Goal: Task Accomplishment & Management: Complete application form

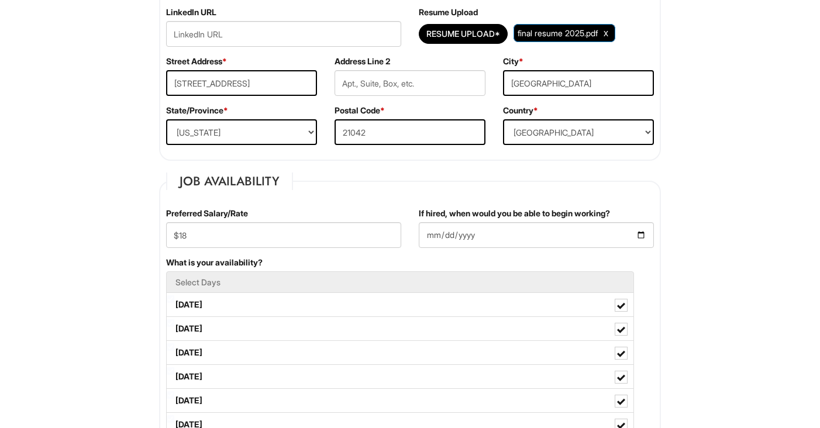
scroll to position [381, 0]
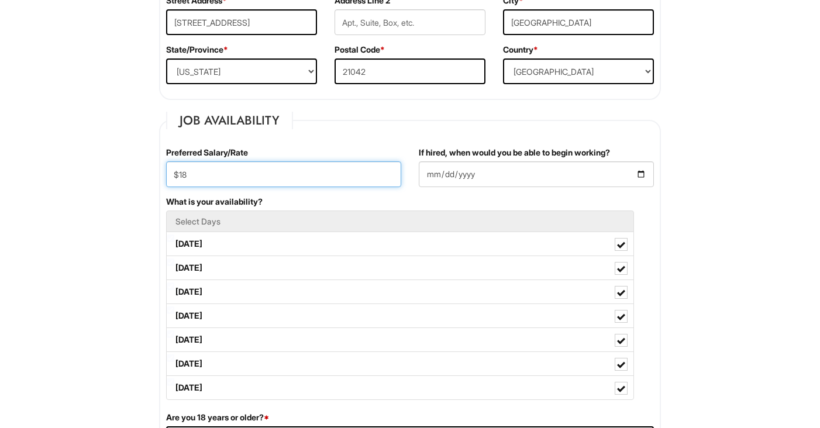
click at [359, 173] on input "$18" at bounding box center [283, 174] width 235 height 26
type input "$20"
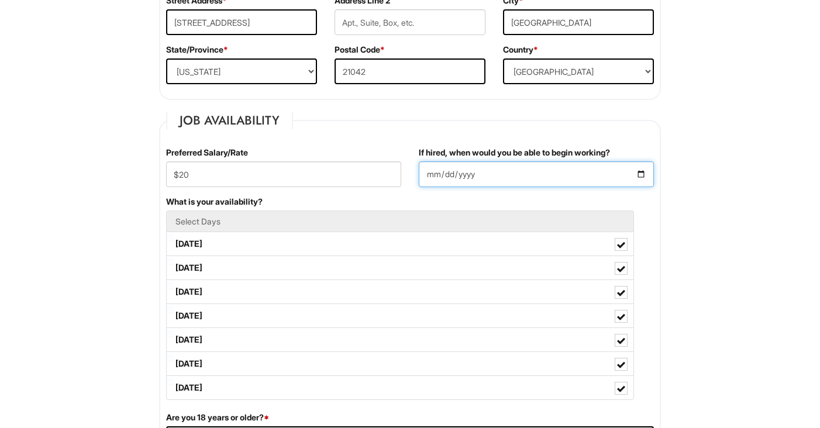
click at [641, 177] on input "[DATE]" at bounding box center [536, 174] width 235 height 26
click at [479, 178] on input "[DATE]" at bounding box center [536, 174] width 235 height 26
click at [635, 168] on input "[DATE]" at bounding box center [536, 174] width 235 height 26
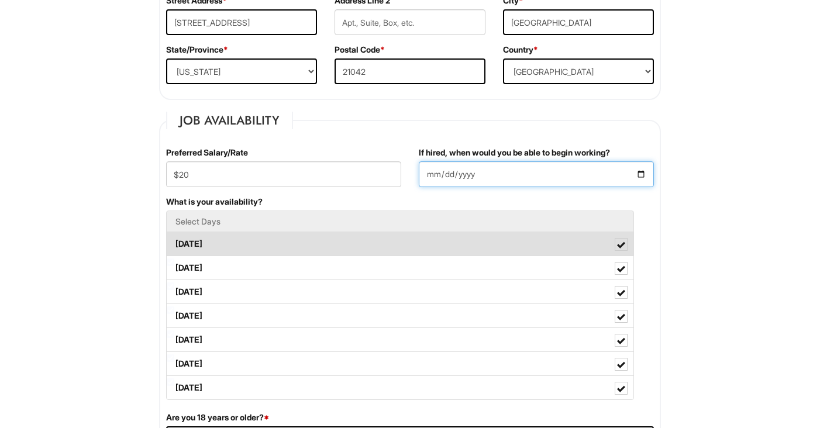
type input "[DATE]"
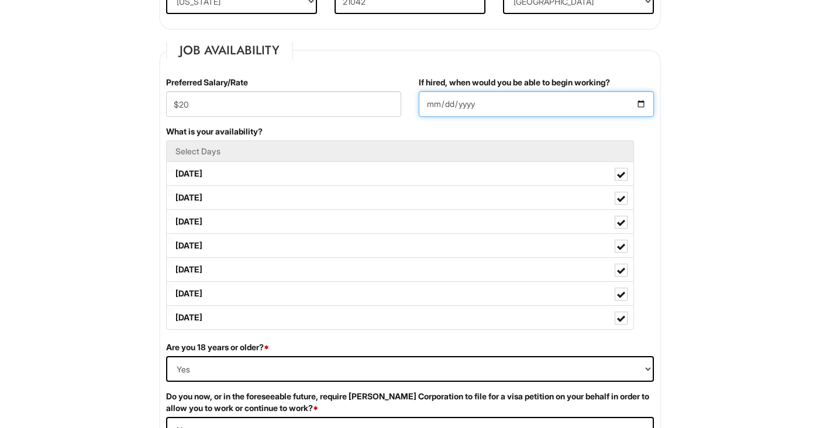
scroll to position [505, 0]
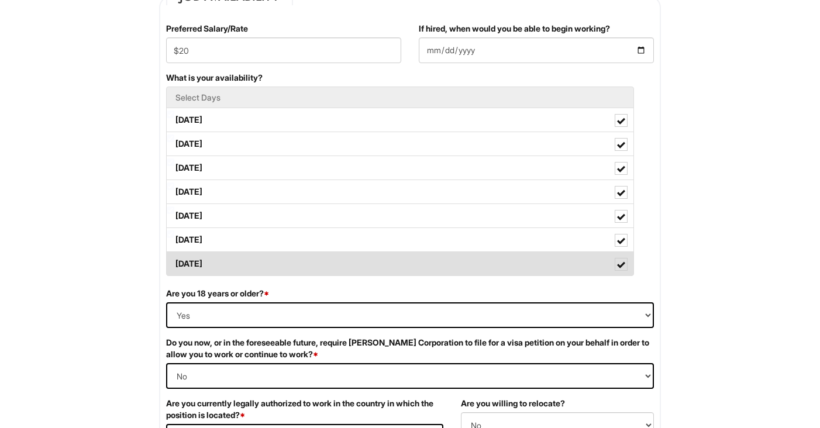
click at [618, 269] on span at bounding box center [621, 265] width 8 height 8
click at [174, 262] on Available_Sunday "[DATE]" at bounding box center [171, 258] width 8 height 8
checkbox Available_Sunday "false"
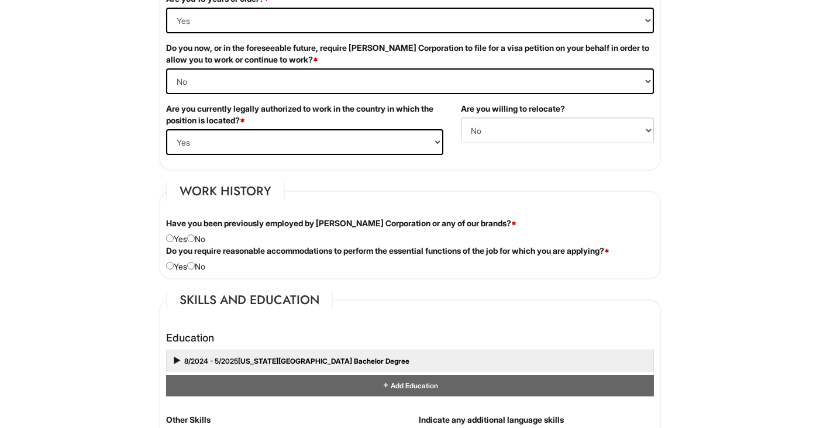
scroll to position [846, 0]
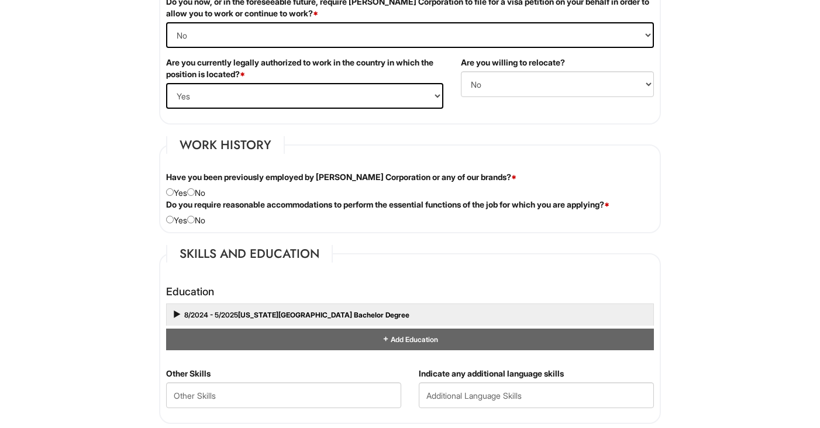
click at [203, 192] on div "Have you been previously employed by [PERSON_NAME] Corporation or any of our br…" at bounding box center [409, 184] width 505 height 27
click at [195, 193] on input "radio" at bounding box center [191, 192] width 8 height 8
radio input "true"
click at [192, 221] on input "radio" at bounding box center [191, 220] width 8 height 8
radio input "true"
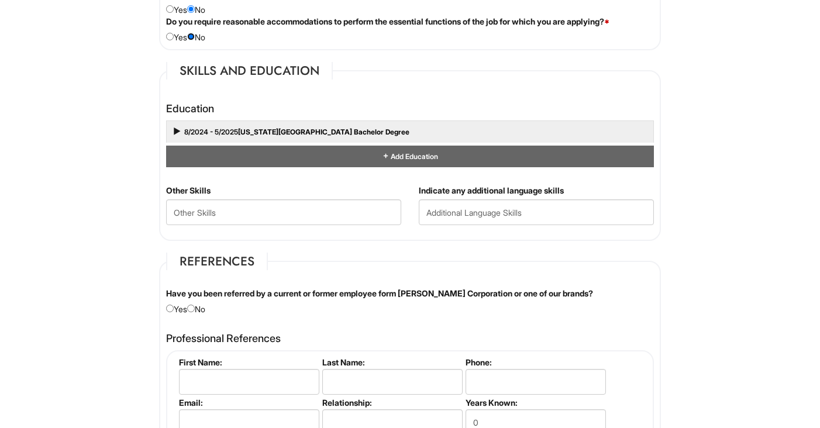
scroll to position [1052, 0]
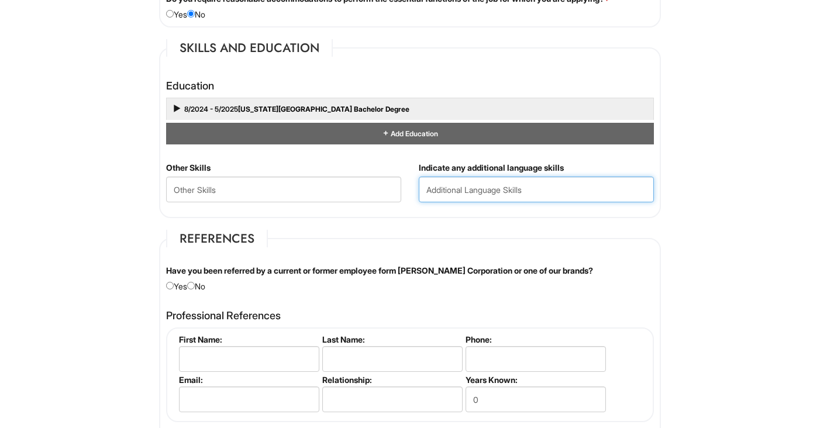
click at [462, 201] on input "text" at bounding box center [536, 190] width 235 height 26
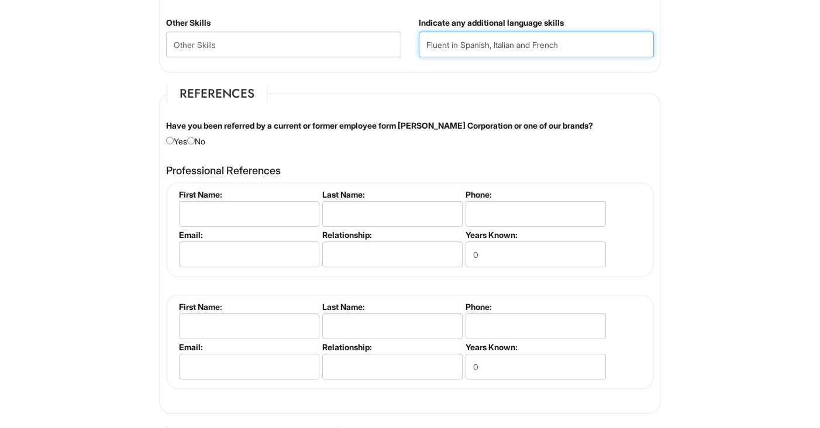
scroll to position [1213, 0]
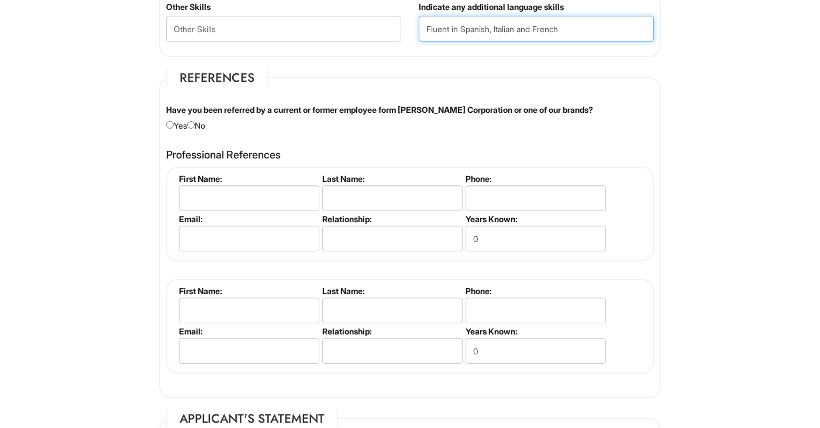
type input "Fluent in Spanish, Italian and French"
click at [195, 123] on input "radio" at bounding box center [191, 125] width 8 height 8
radio input "true"
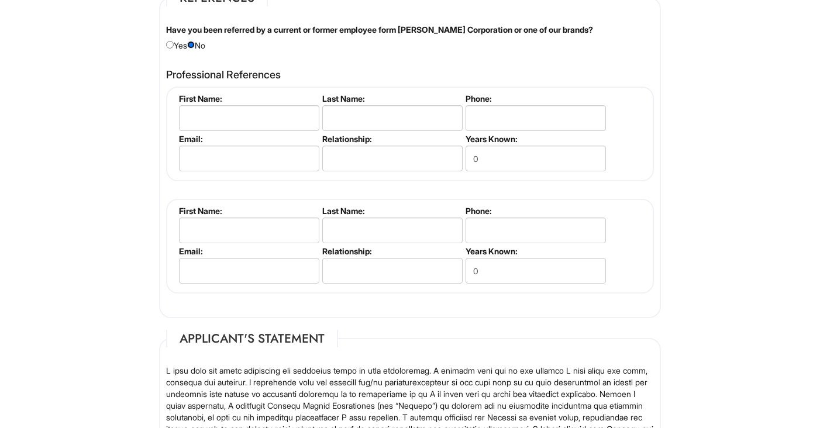
scroll to position [1294, 0]
click at [199, 115] on input "text" at bounding box center [249, 118] width 140 height 26
type input "[PERSON_NAME]"
click at [357, 129] on input "text" at bounding box center [392, 118] width 140 height 26
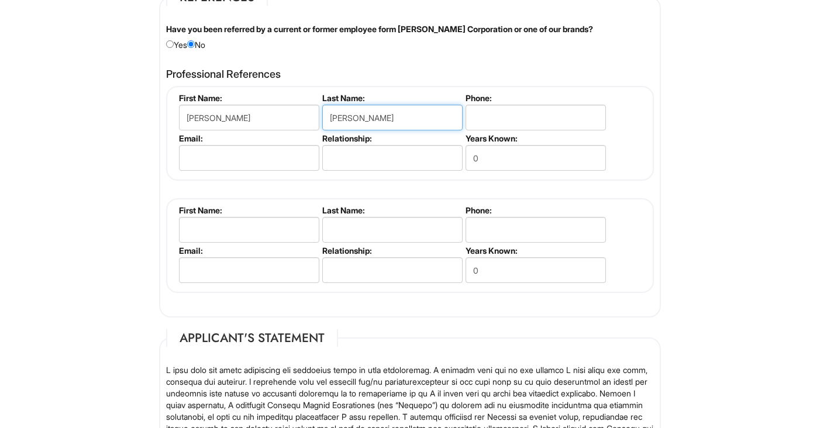
type input "[PERSON_NAME]"
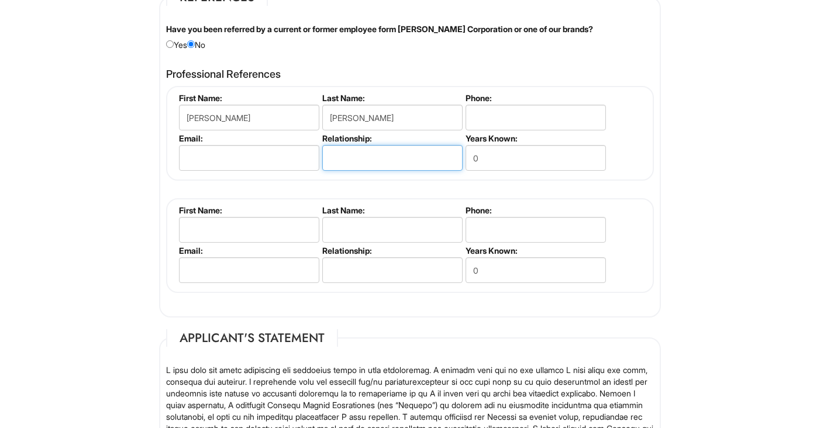
click at [367, 158] on input "text" at bounding box center [392, 158] width 140 height 26
type input "Former Boss"
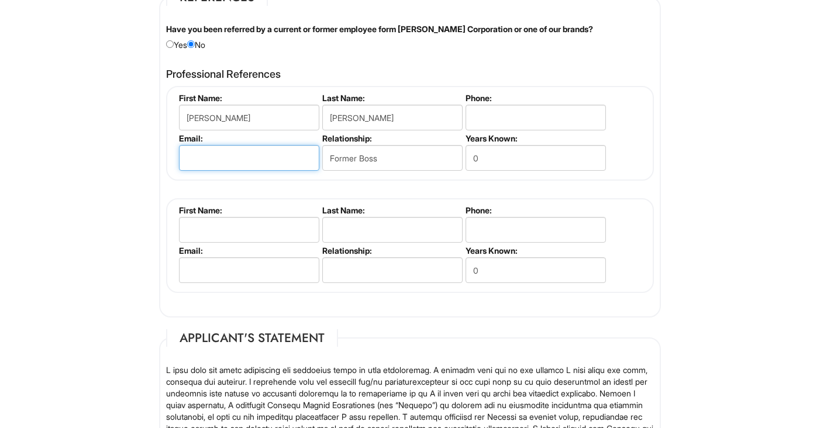
click at [219, 152] on input "email" at bounding box center [249, 158] width 140 height 26
